Goal: Communication & Community: Answer question/provide support

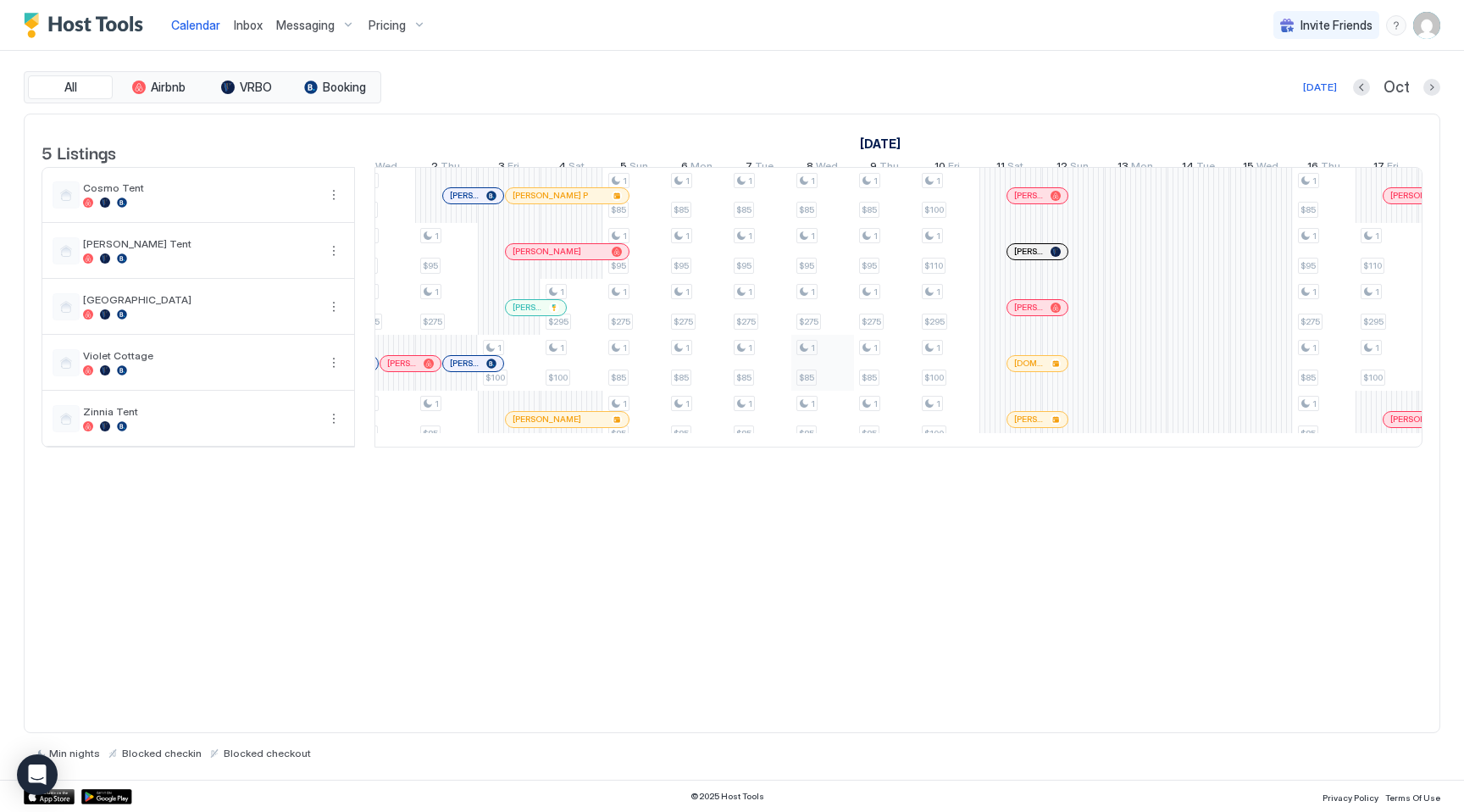
scroll to position [0, 673]
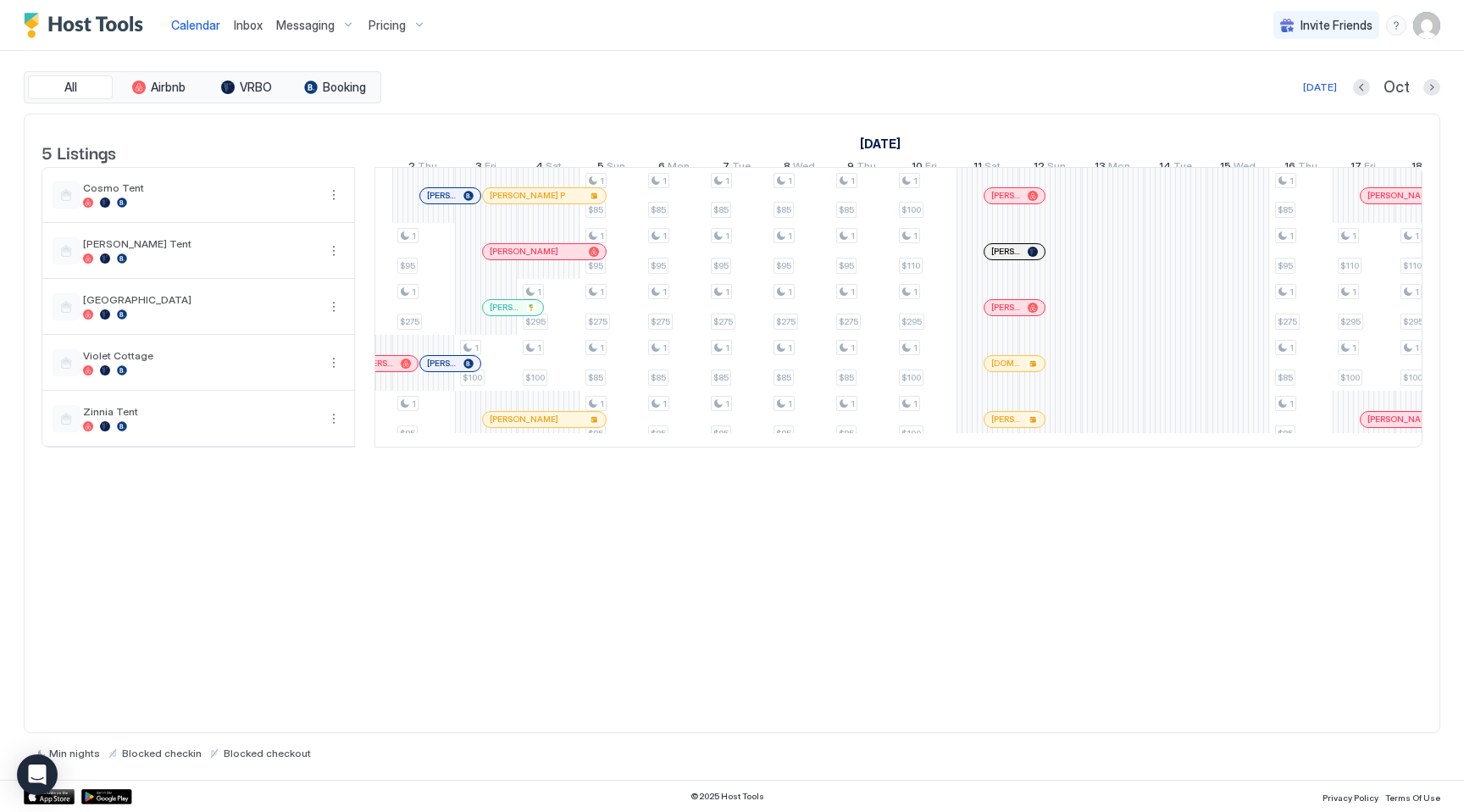
click at [1008, 370] on div at bounding box center [1006, 363] width 14 height 14
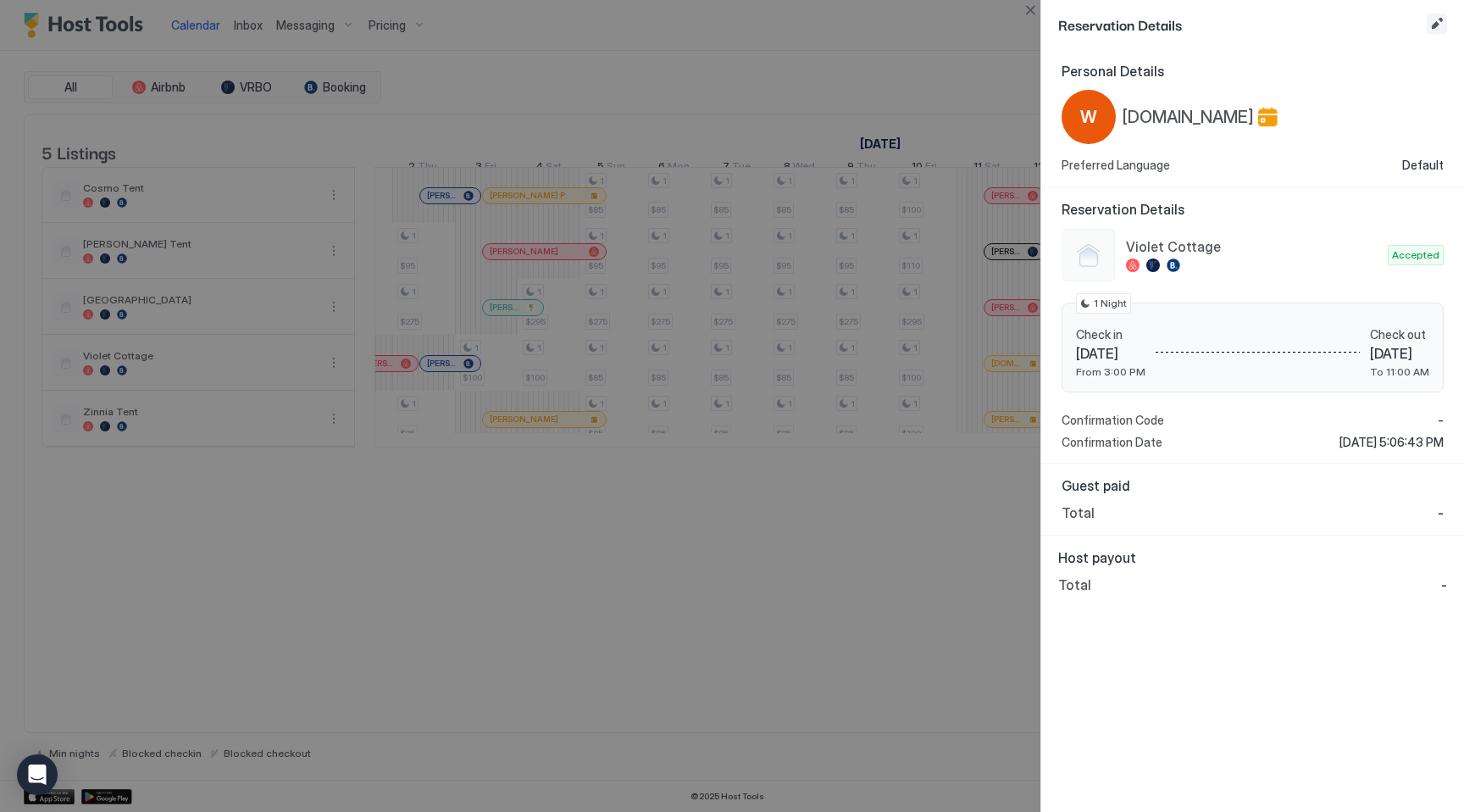
click at [1435, 23] on button "Edit reservation" at bounding box center [1437, 24] width 20 height 20
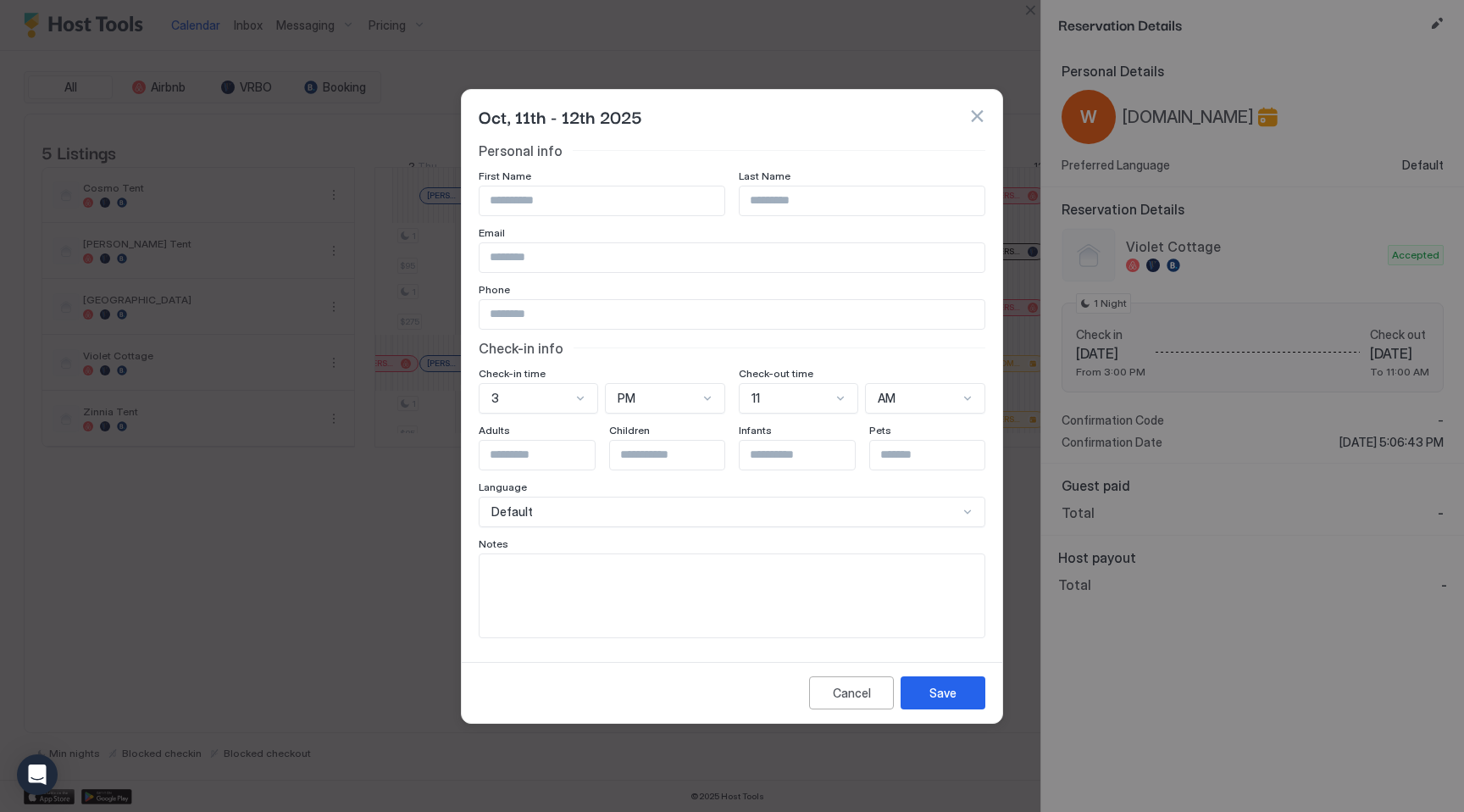
click at [974, 116] on button "button" at bounding box center [977, 115] width 17 height 17
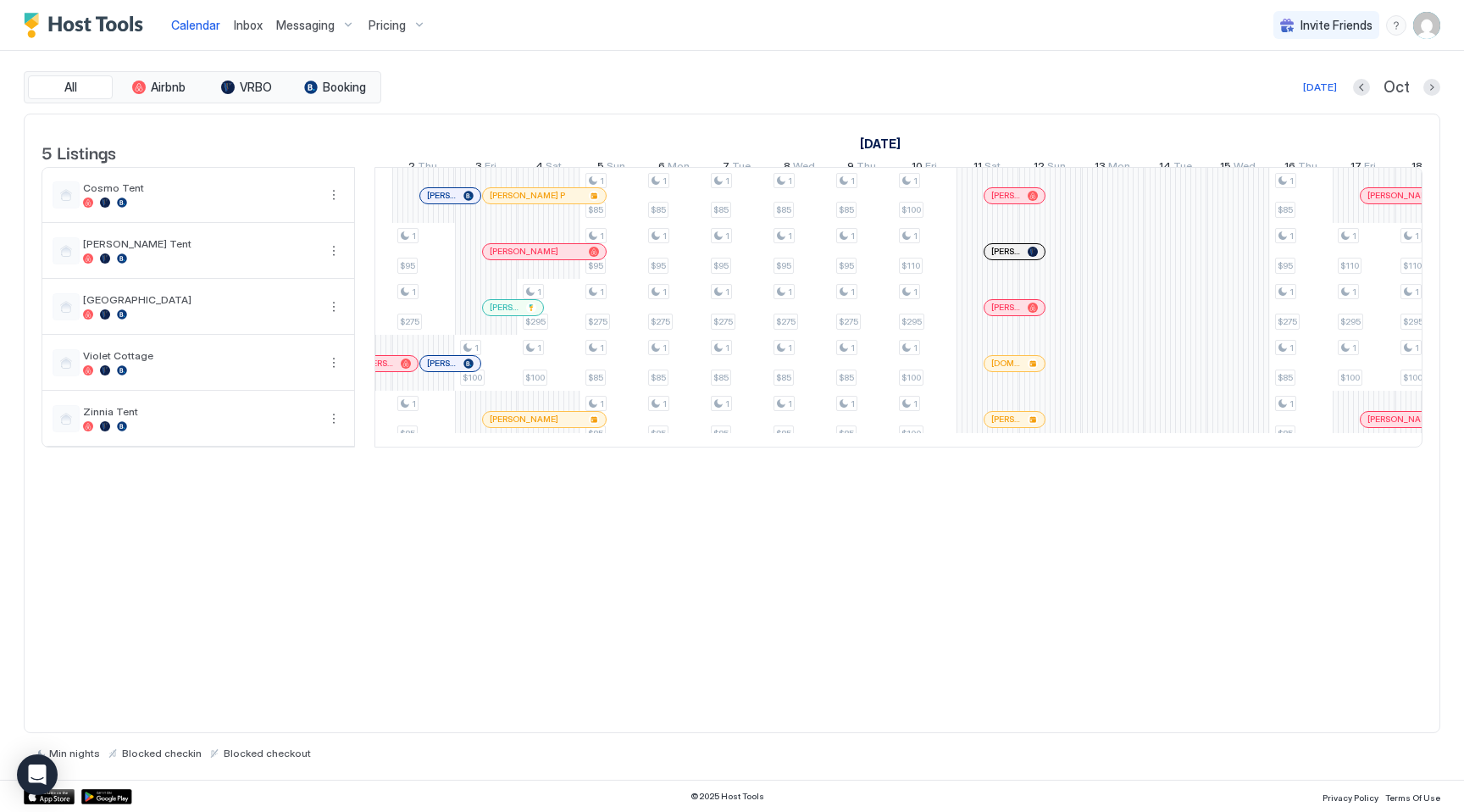
click at [0, 0] on div at bounding box center [0, 0] width 0 height 0
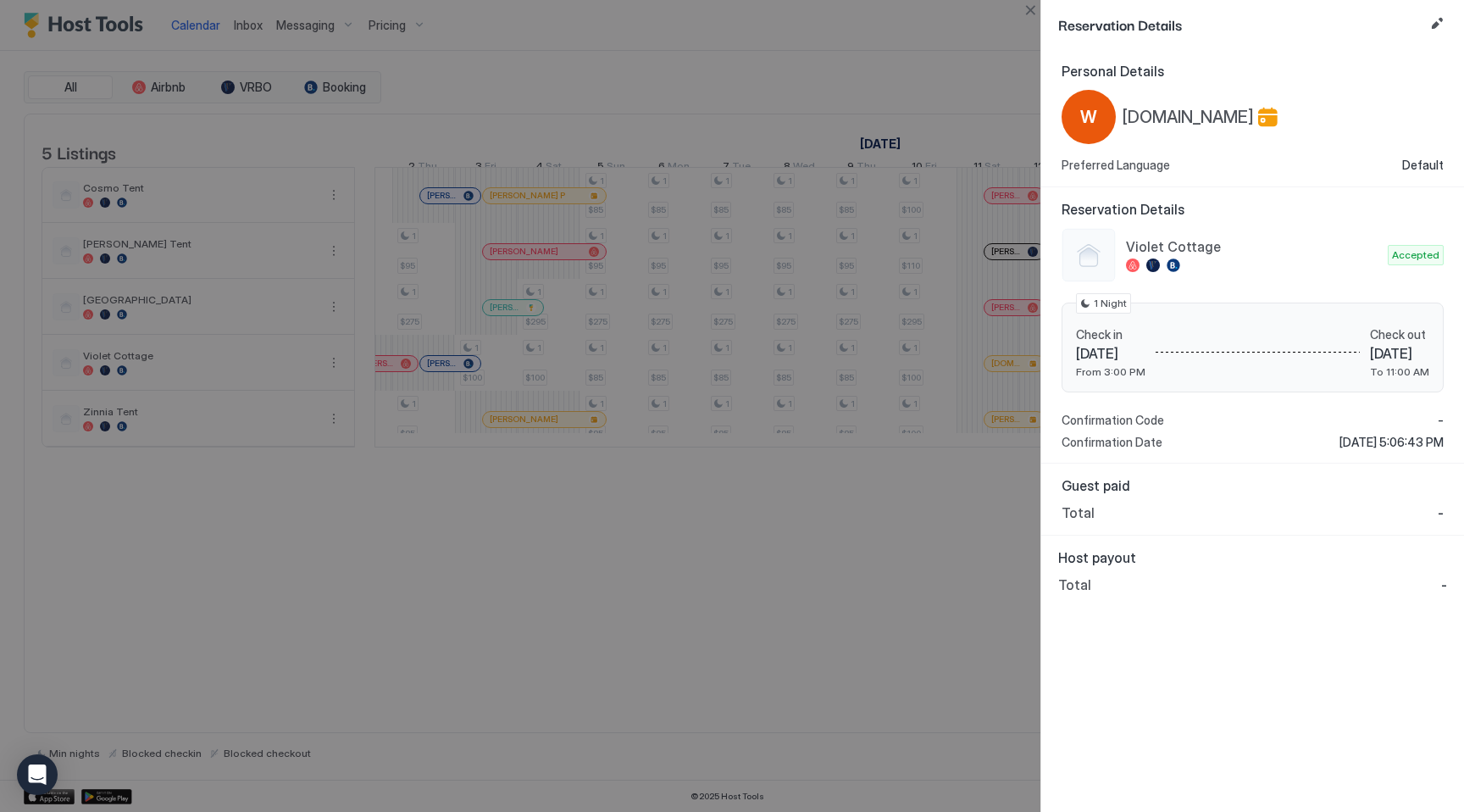
click at [503, 141] on div at bounding box center [732, 406] width 1464 height 812
click at [242, 24] on div at bounding box center [732, 406] width 1464 height 812
click at [253, 25] on div at bounding box center [732, 406] width 1464 height 812
click at [1031, 16] on button "Close" at bounding box center [1030, 10] width 20 height 20
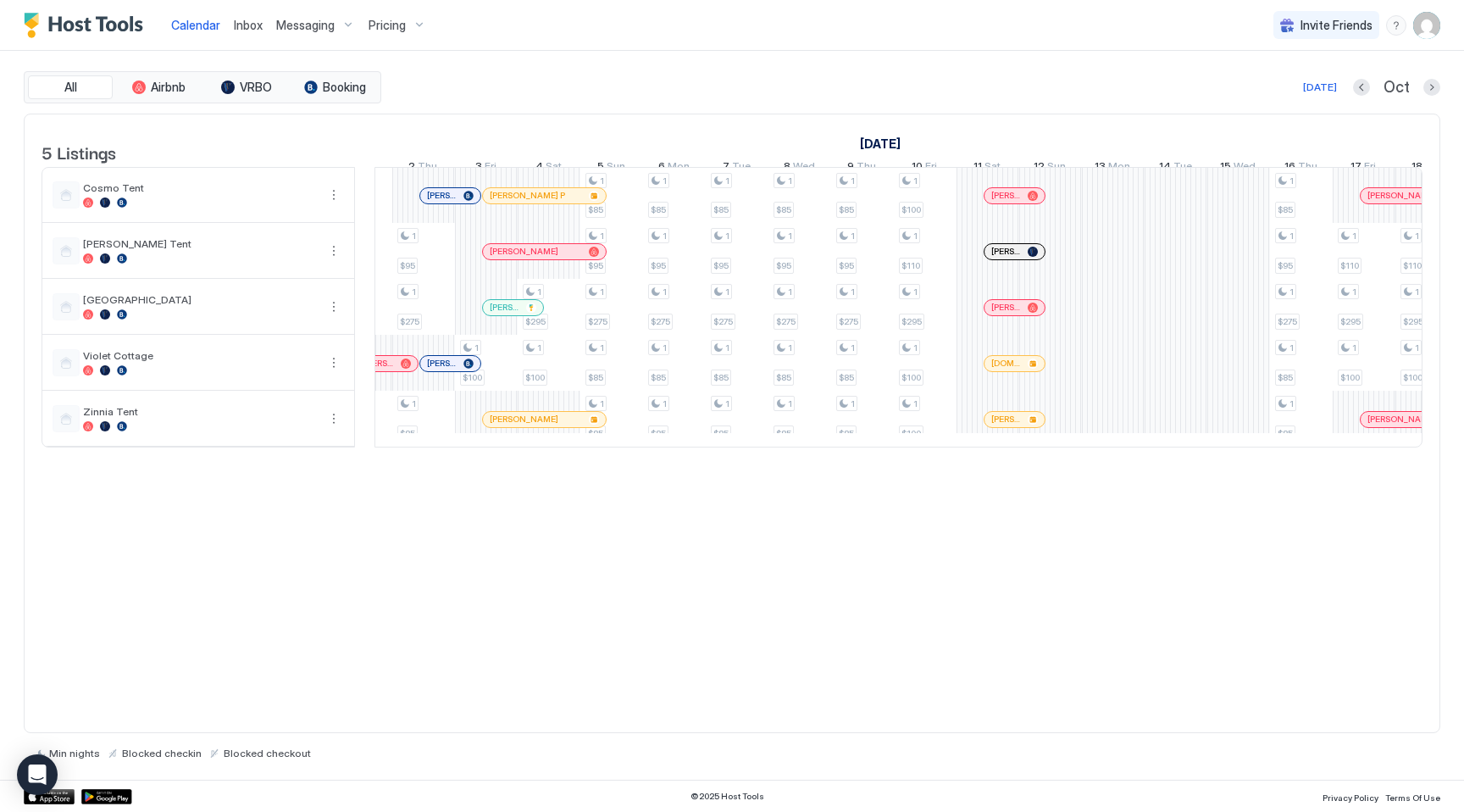
click at [453, 370] on div at bounding box center [453, 363] width 14 height 14
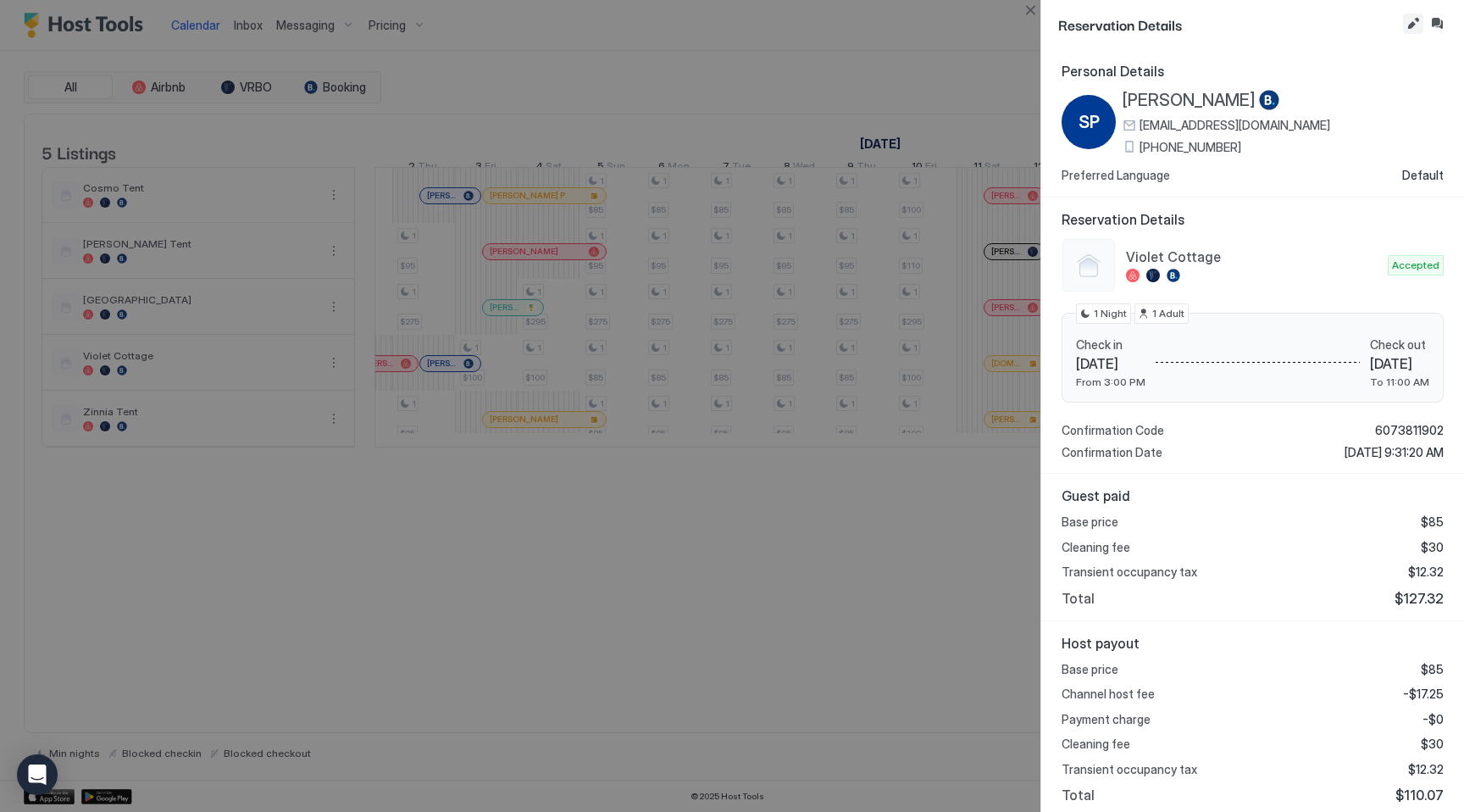
click at [1410, 23] on button "Edit reservation" at bounding box center [1413, 24] width 20 height 20
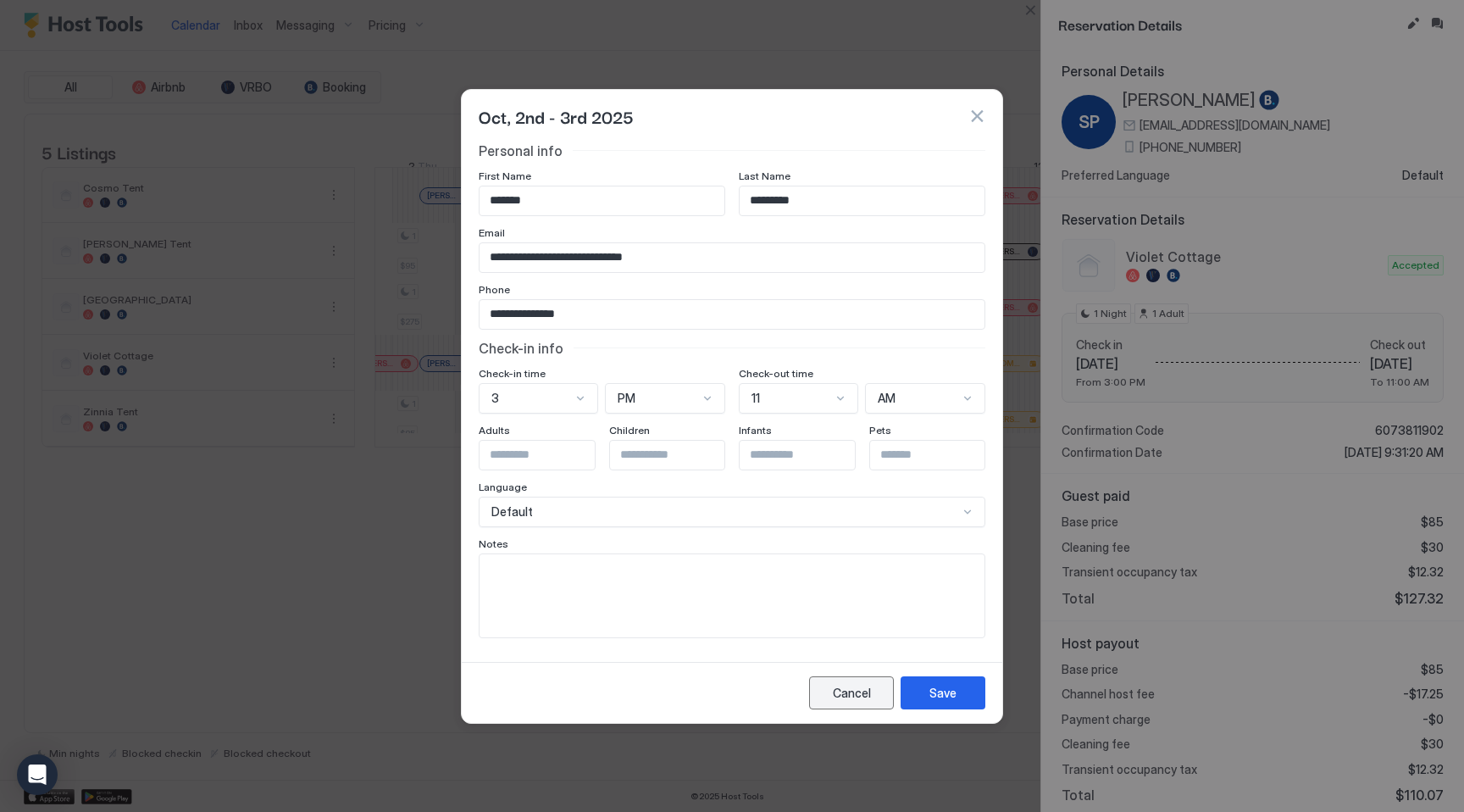
click at [859, 682] on button "Cancel" at bounding box center [851, 693] width 85 height 33
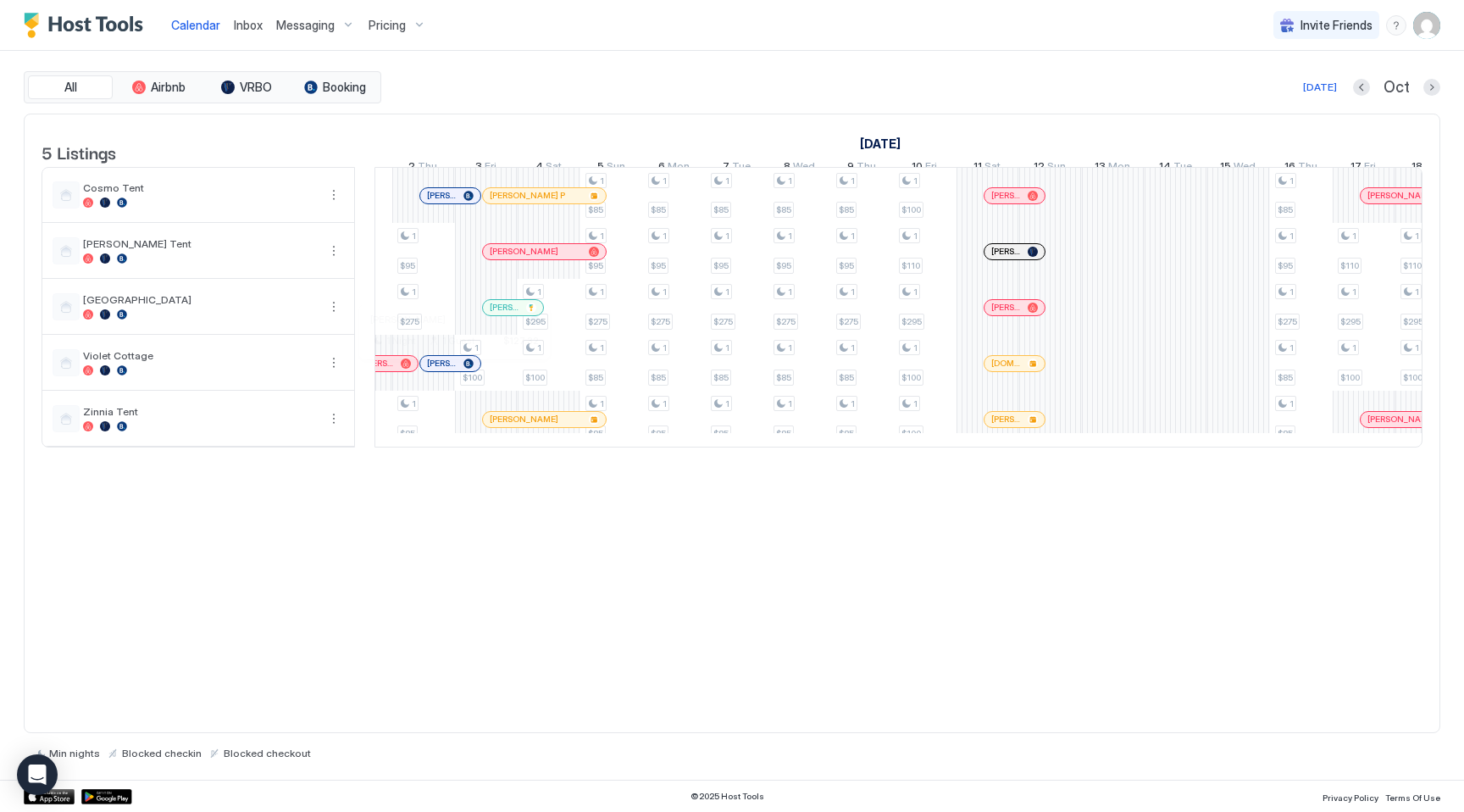
click at [449, 370] on div at bounding box center [448, 363] width 14 height 14
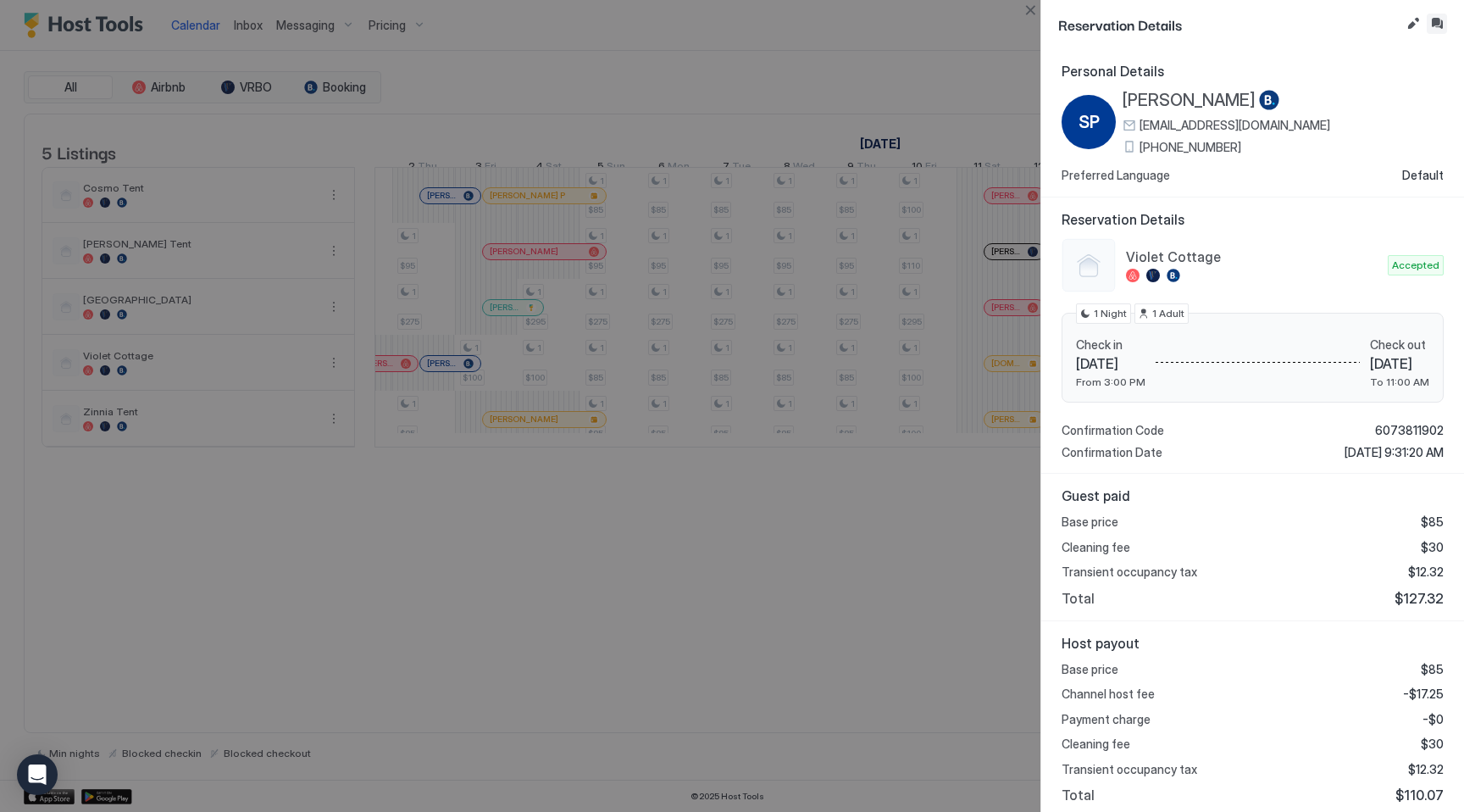
click at [1436, 27] on button "Inbox" at bounding box center [1437, 24] width 20 height 20
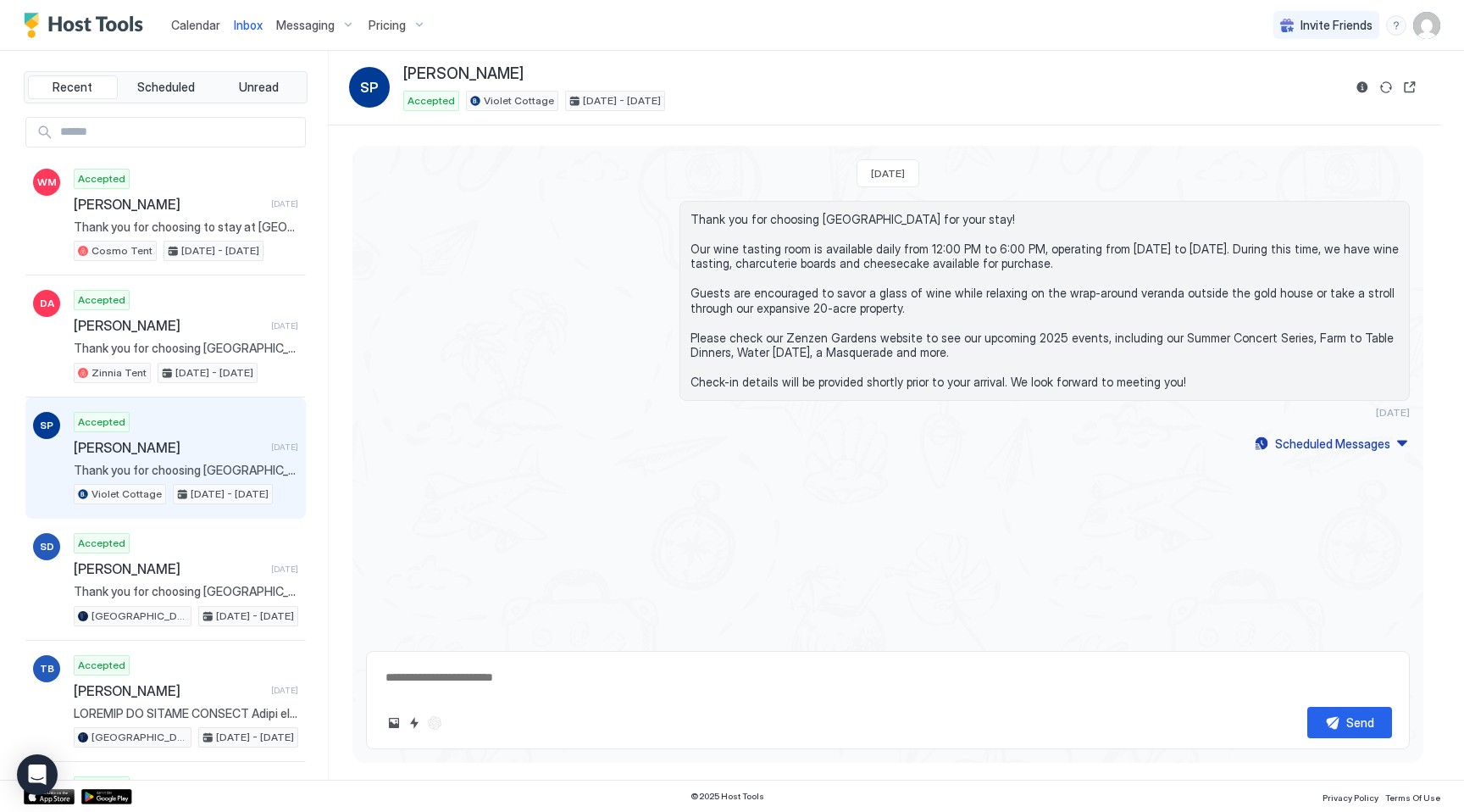
type textarea "*"
